Goal: Information Seeking & Learning: Learn about a topic

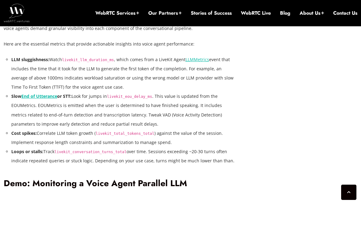
scroll to position [1200, 0]
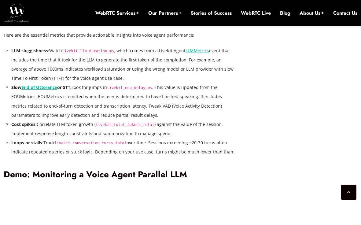
click at [151, 148] on li "Loops or stalls: Track livekit_conversation_turns_total over time. Sessions exc…" at bounding box center [123, 147] width 225 height 18
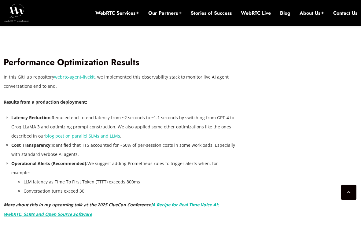
scroll to position [1626, 0]
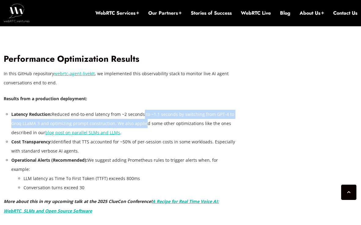
drag, startPoint x: 141, startPoint y: 115, endPoint x: 141, endPoint y: 124, distance: 8.9
click at [141, 124] on li "Latency Reduction: Reduced end-to-end latency from ~2 seconds to ~1.1 seconds b…" at bounding box center [123, 124] width 225 height 28
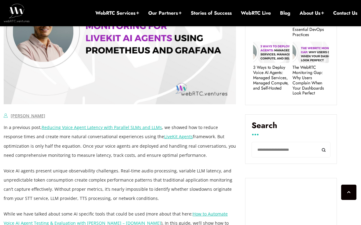
scroll to position [339, 0]
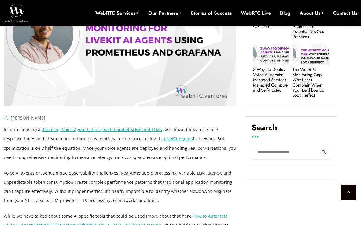
click at [41, 139] on p "In a previous post, Reducing Voice Agent Latency with Parallel SLMs and LLMs , …" at bounding box center [120, 143] width 232 height 37
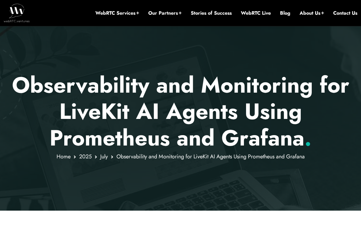
scroll to position [52, 0]
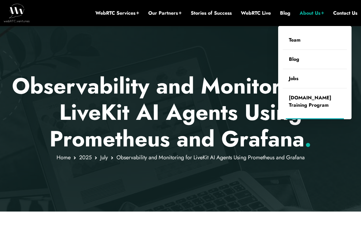
click at [306, 14] on link "About Us" at bounding box center [312, 13] width 24 height 7
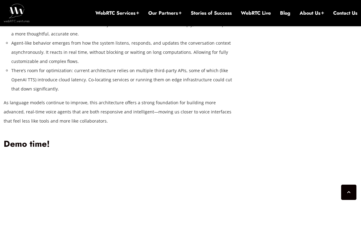
scroll to position [1731, 0]
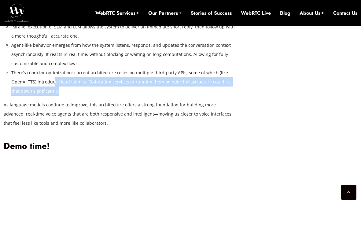
drag, startPoint x: 53, startPoint y: 157, endPoint x: 52, endPoint y: 164, distance: 6.4
click at [52, 96] on li "There’s room for optimization: current architecture relies on multiple third-pa…" at bounding box center [123, 82] width 225 height 28
click at [57, 96] on li "There’s room for optimization: current architecture relies on multiple third-pa…" at bounding box center [123, 82] width 225 height 28
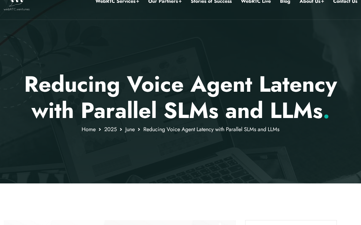
scroll to position [0, 0]
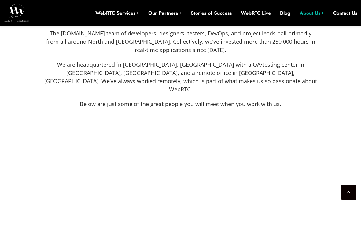
scroll to position [257, 0]
